Goal: Information Seeking & Learning: Learn about a topic

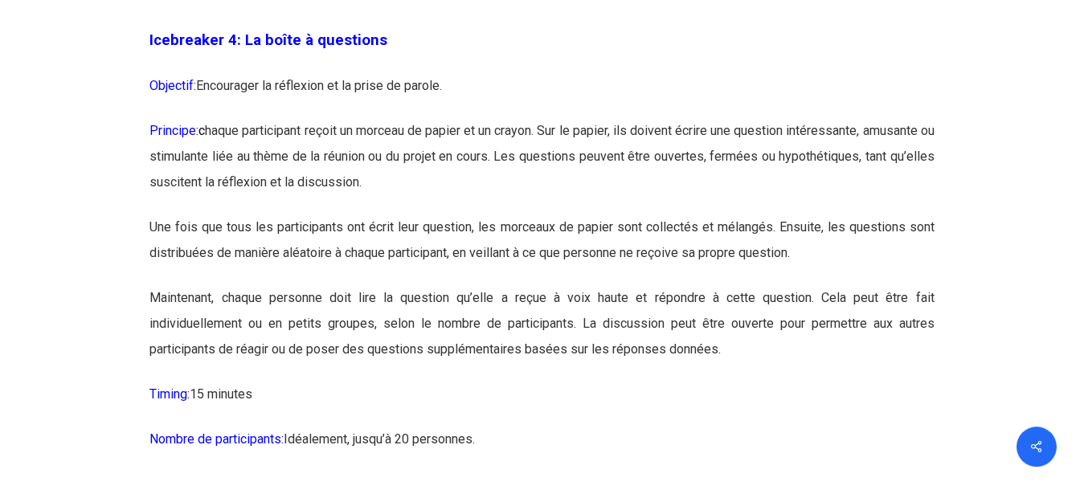
scroll to position [2541, 0]
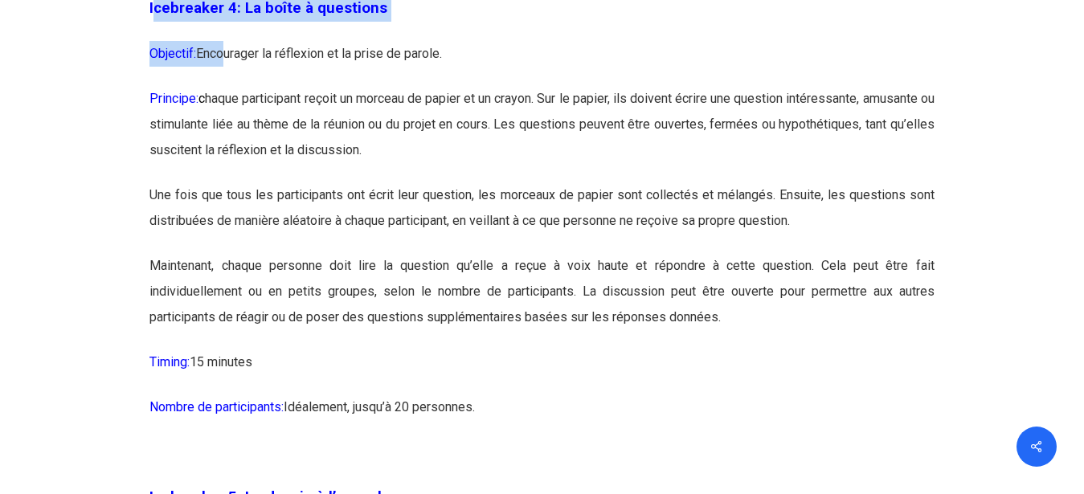
drag, startPoint x: 153, startPoint y: 33, endPoint x: 223, endPoint y: 105, distance: 101.1
drag, startPoint x: 574, startPoint y: 25, endPoint x: 551, endPoint y: 36, distance: 25.2
click at [574, 29] on p "Icebreaker 4: La boîte à questions" at bounding box center [541, 18] width 784 height 46
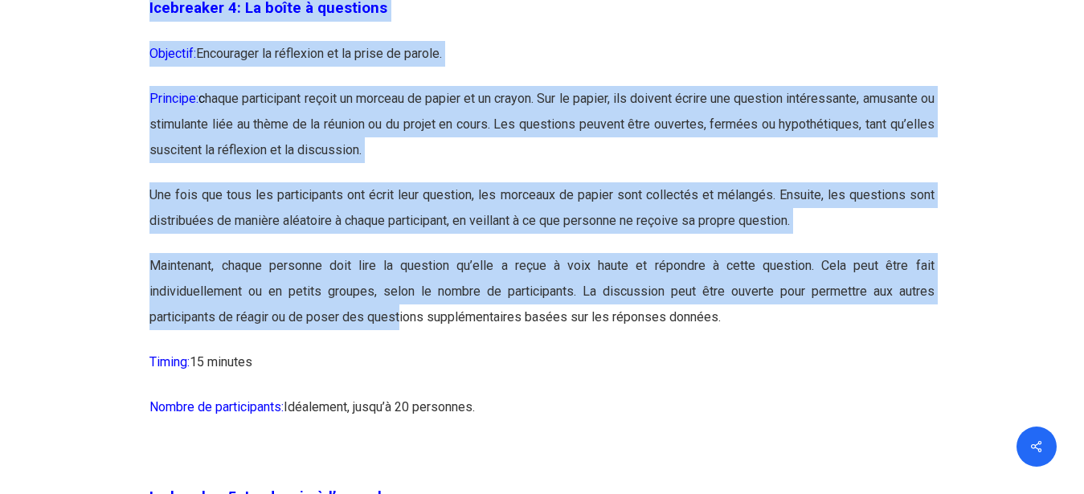
drag, startPoint x: 395, startPoint y: 350, endPoint x: 402, endPoint y: 366, distance: 16.9
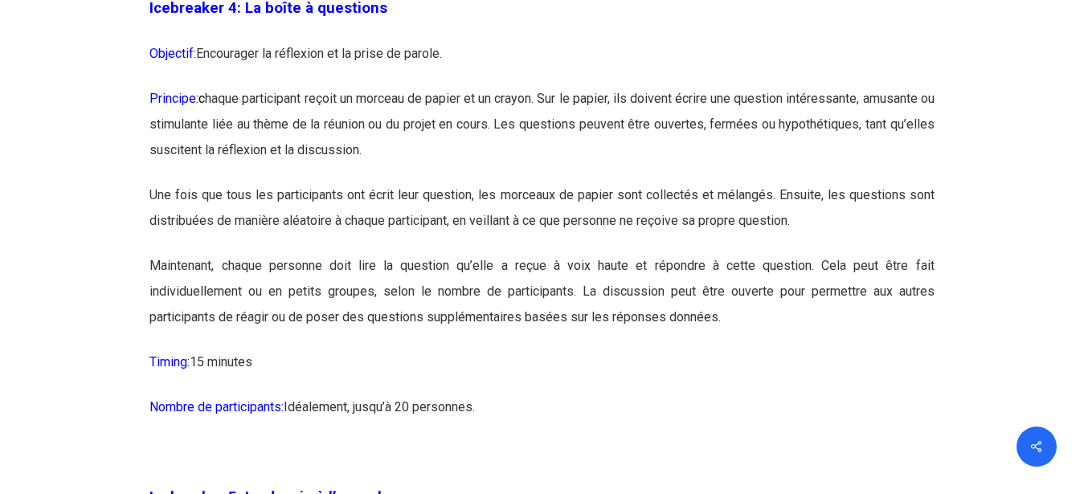
click at [587, 440] on p "Nombre de participants: [GEOGRAPHIC_DATA], jusqu’à 20 personnes." at bounding box center [541, 417] width 784 height 45
drag, startPoint x: 150, startPoint y: 36, endPoint x: 533, endPoint y: 387, distance: 519.2
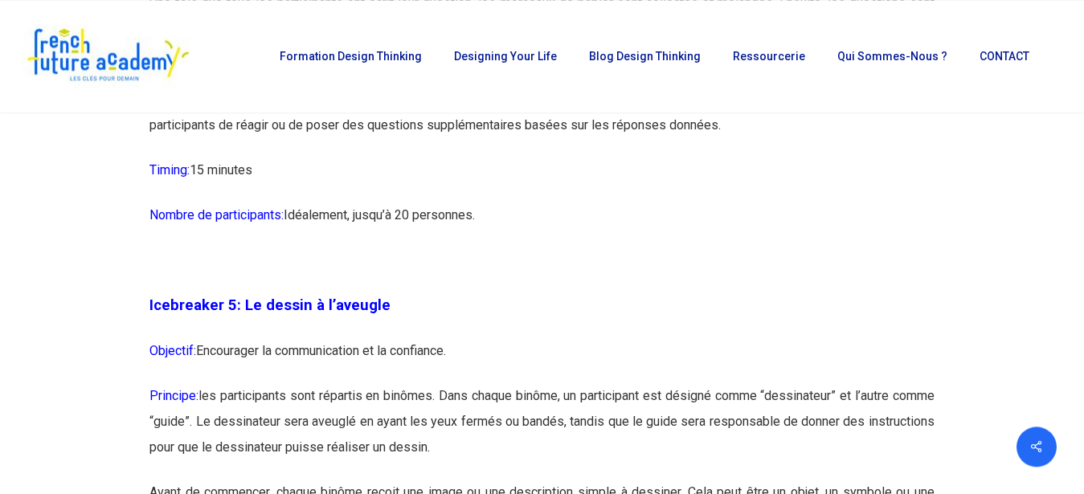
scroll to position [2377, 0]
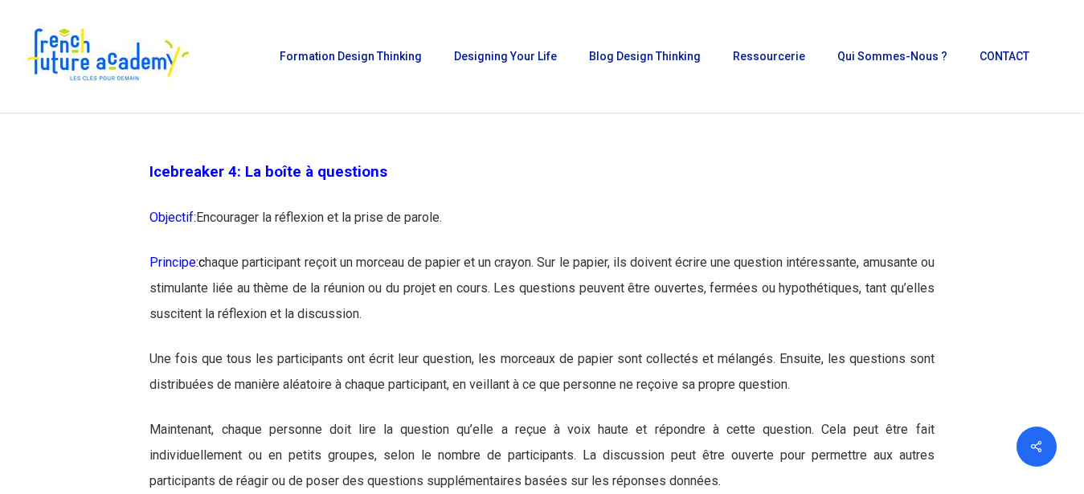
copy div "Loremipsum 7: Do sitam c adipiscin Elitsedd: Eiusmodtem in utlaboree do ma aliq…"
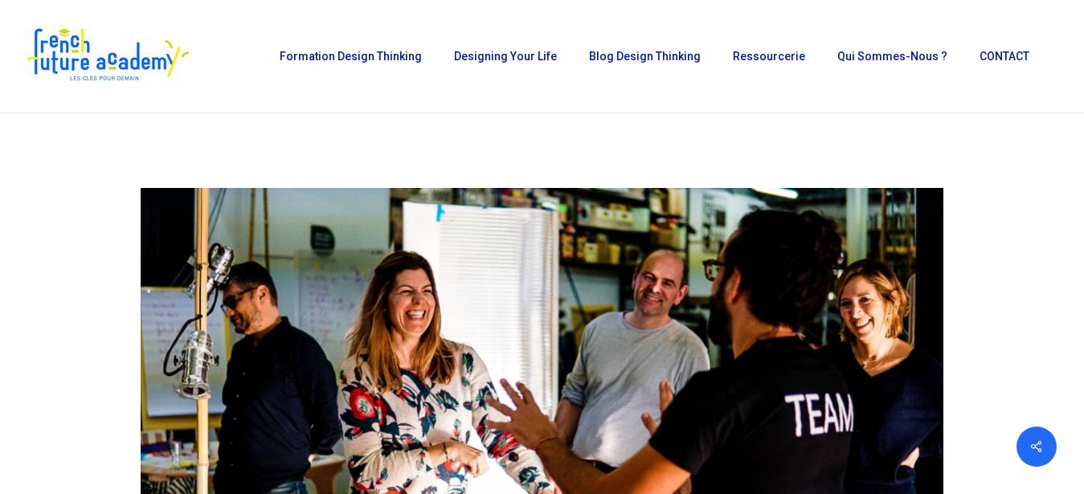
scroll to position [0, 0]
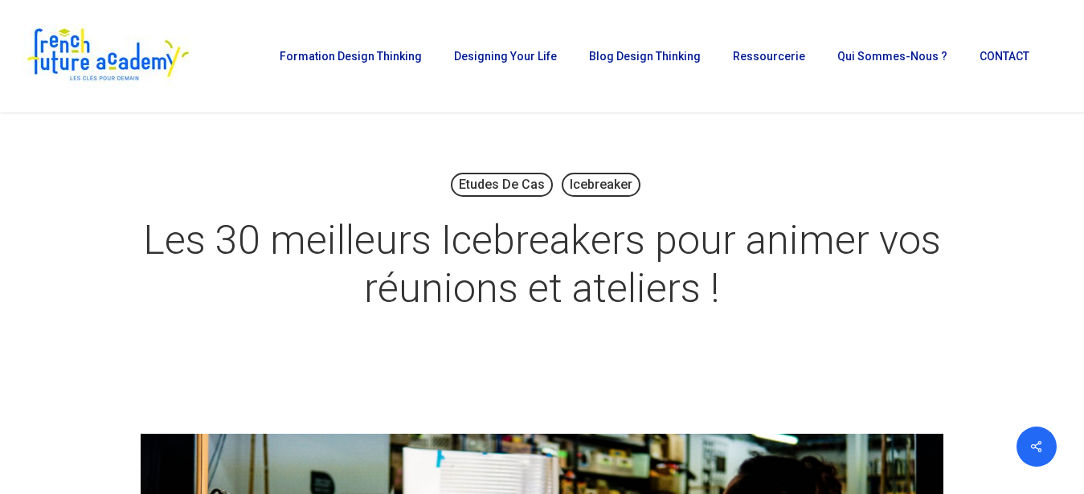
click at [288, 178] on div "Etudes de cas Icebreaker Les 30 meilleurs Icebreakers pour animer vos réunions …" at bounding box center [541, 247] width 939 height 157
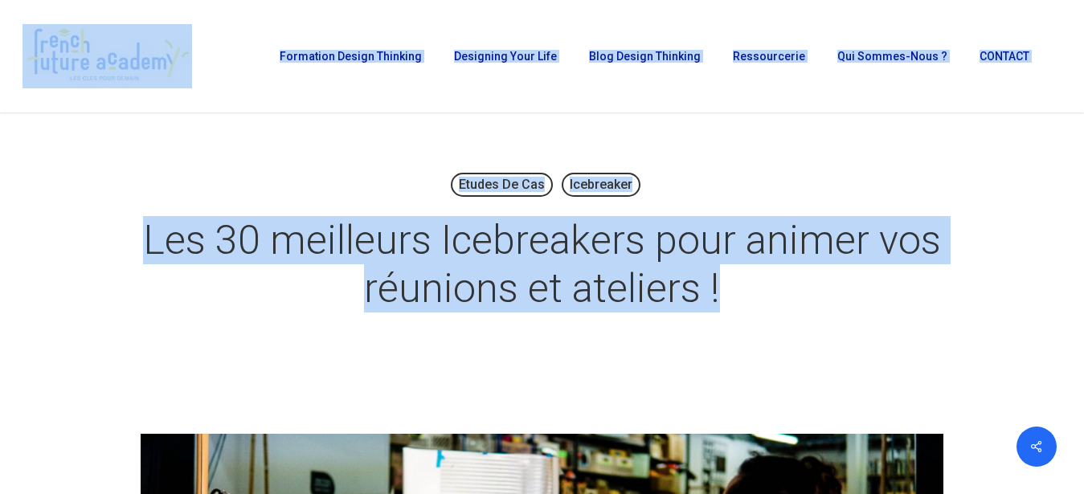
drag, startPoint x: 31, startPoint y: 17, endPoint x: 671, endPoint y: 276, distance: 690.0
copy div "Menu Formation Design Thinking Toutes nos formations Le E-Bootcamp Design Think…"
